Goal: Task Accomplishment & Management: Use online tool/utility

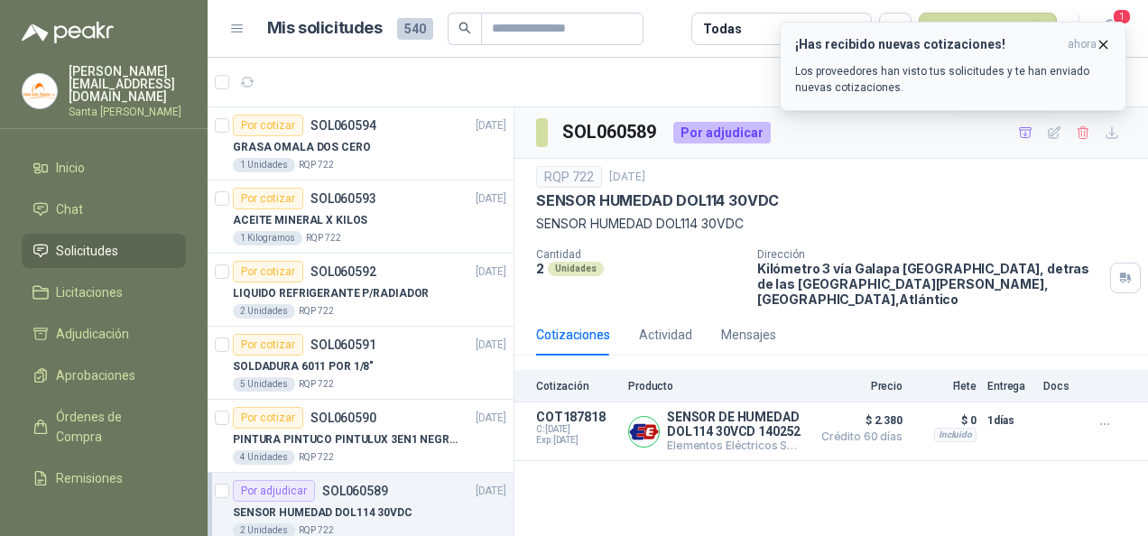
click at [1103, 42] on icon "button" at bounding box center [1103, 44] width 7 height 7
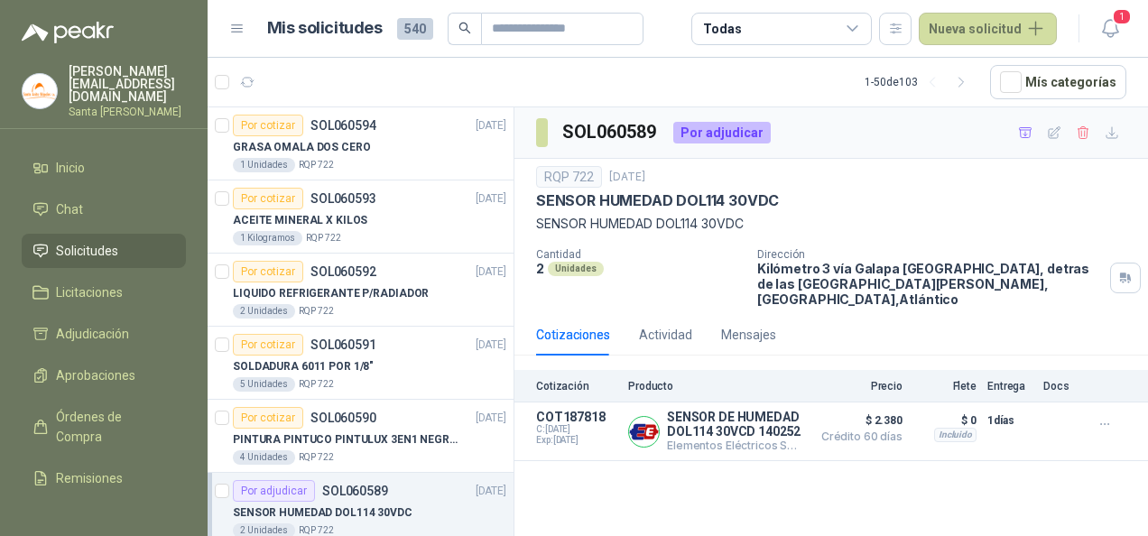
click at [1112, 24] on icon "button" at bounding box center [1110, 28] width 23 height 23
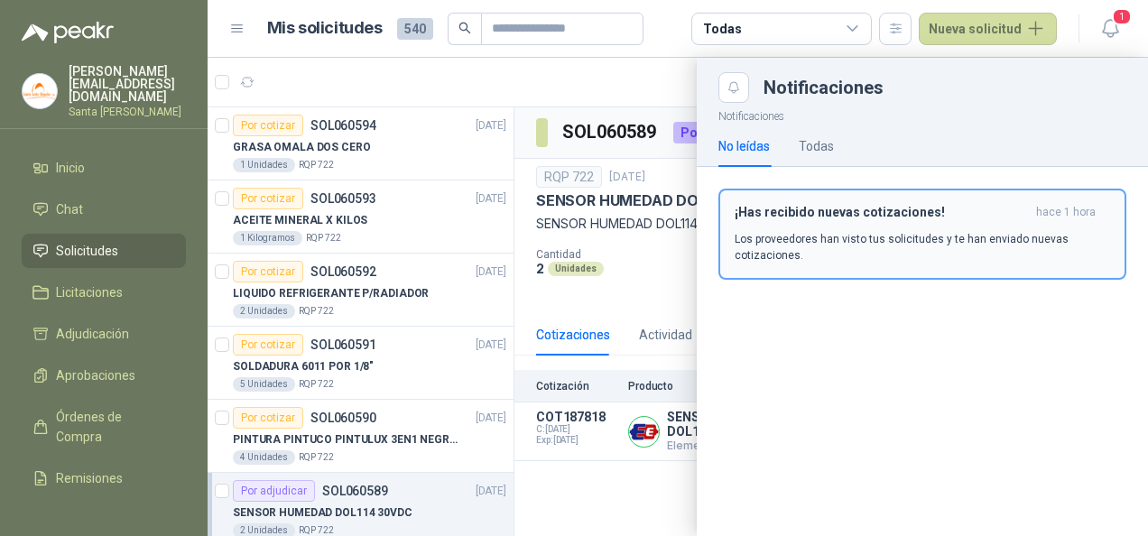
click at [926, 213] on h3 "¡Has recibido nuevas cotizaciones!" at bounding box center [882, 212] width 294 height 15
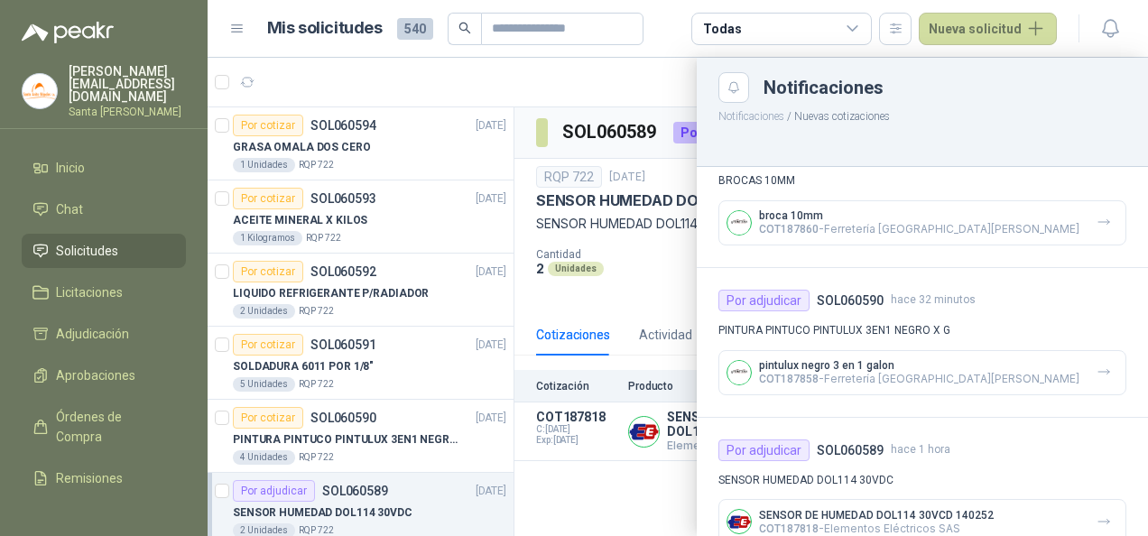
scroll to position [1081, 0]
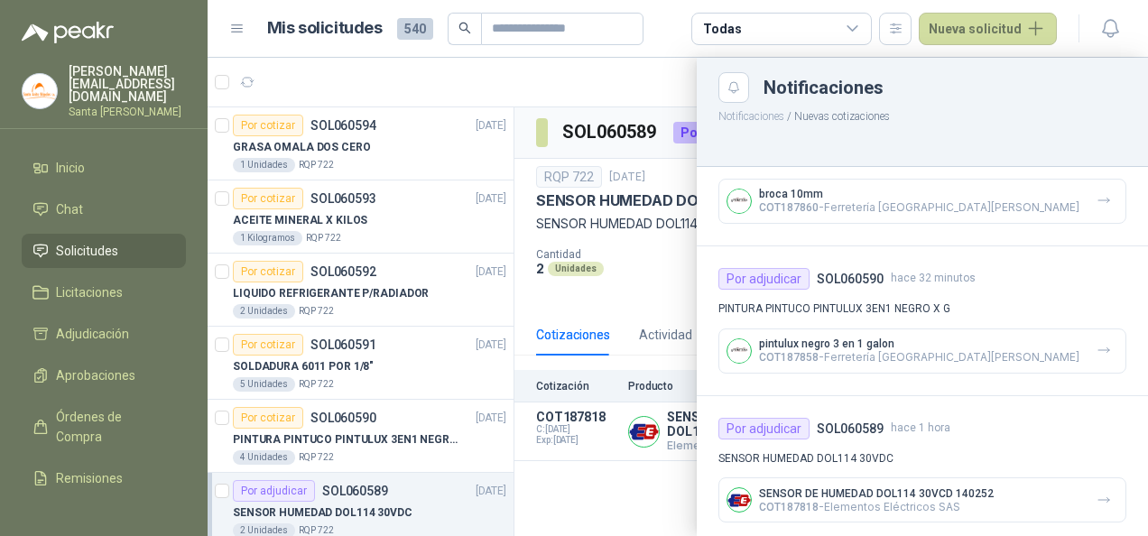
click at [943, 339] on p "pintulux negro 3 en 1 galon" at bounding box center [919, 344] width 320 height 13
click at [1097, 343] on icon "button" at bounding box center [1104, 350] width 15 height 15
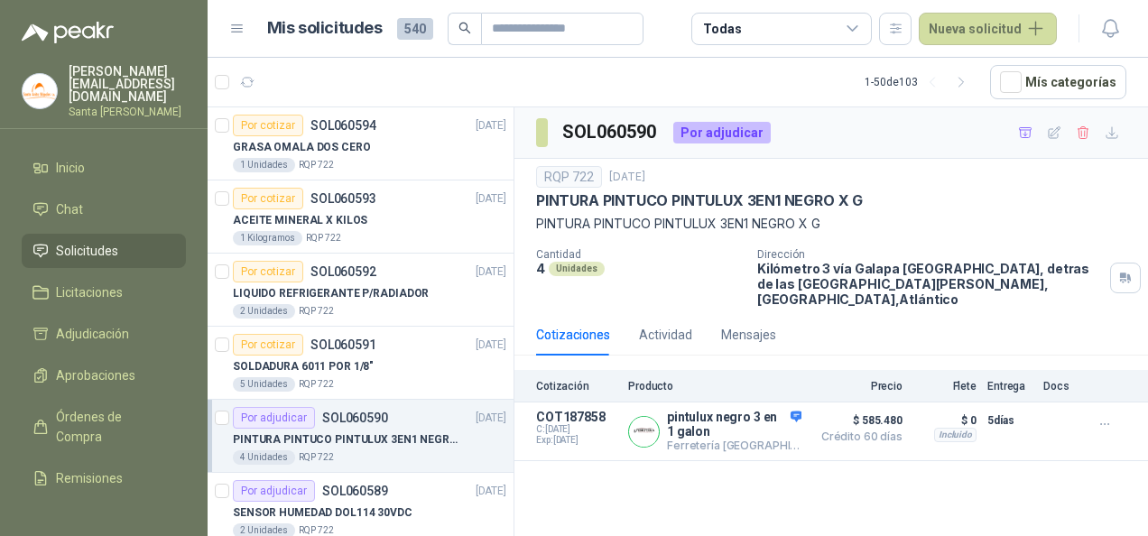
click at [724, 495] on div "SOL060590 Por adjudicar RQP 722 [DATE] PINTURA PINTUCO PINTULUX 3EN1 NEGRO X G …" at bounding box center [832, 324] width 634 height 435
click at [112, 192] on link "Chat" at bounding box center [104, 209] width 164 height 34
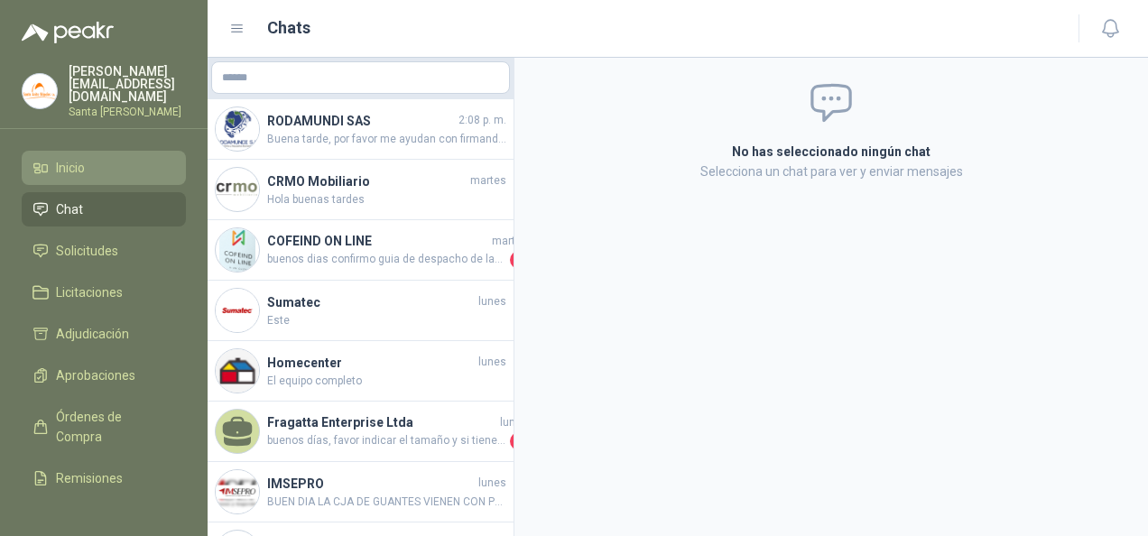
click at [72, 166] on link "Inicio" at bounding box center [104, 168] width 164 height 34
